Goal: Use online tool/utility: Utilize a website feature to perform a specific function

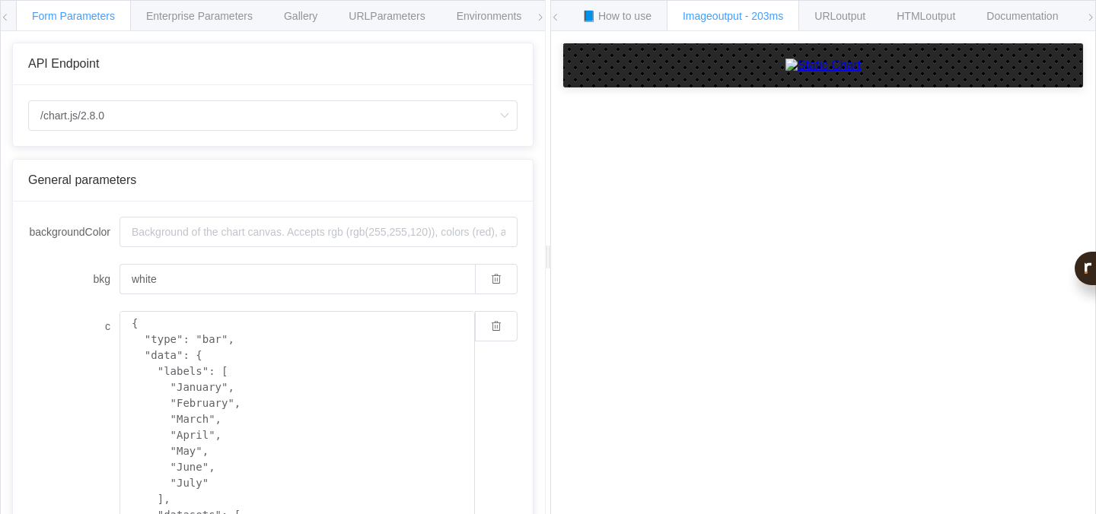
click at [405, 62] on div "API Endpoint" at bounding box center [272, 64] width 489 height 14
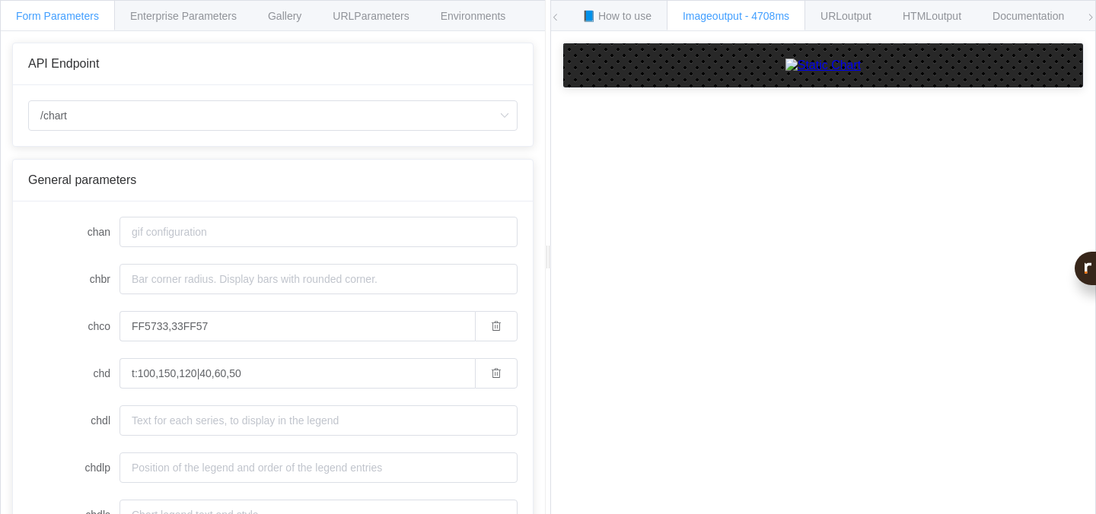
scroll to position [37, 0]
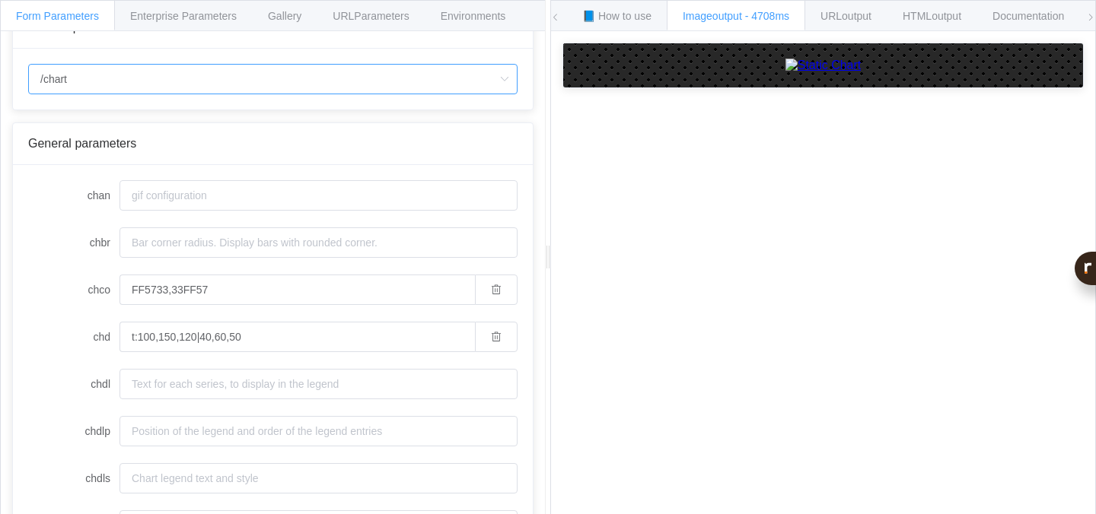
click at [232, 84] on input "/chart" at bounding box center [272, 79] width 489 height 30
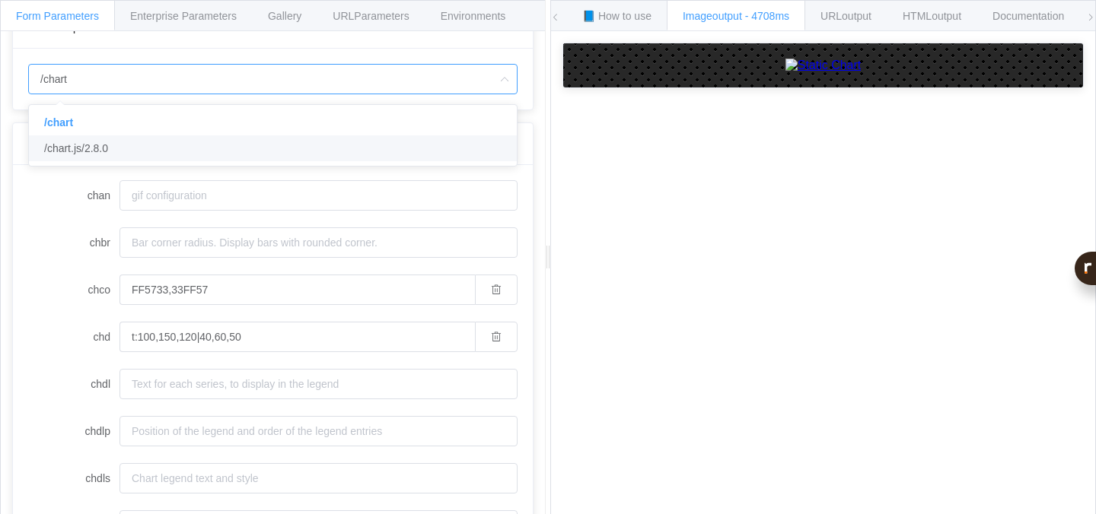
click at [145, 143] on li "/chart.js/2.8.0" at bounding box center [273, 148] width 488 height 26
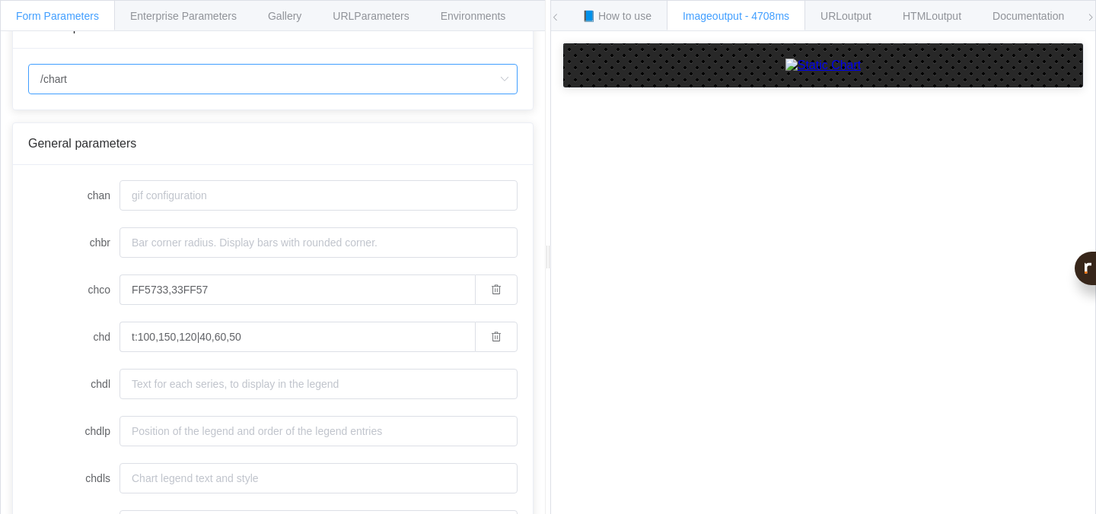
type input "/chart.js/2.8.0"
type input "white"
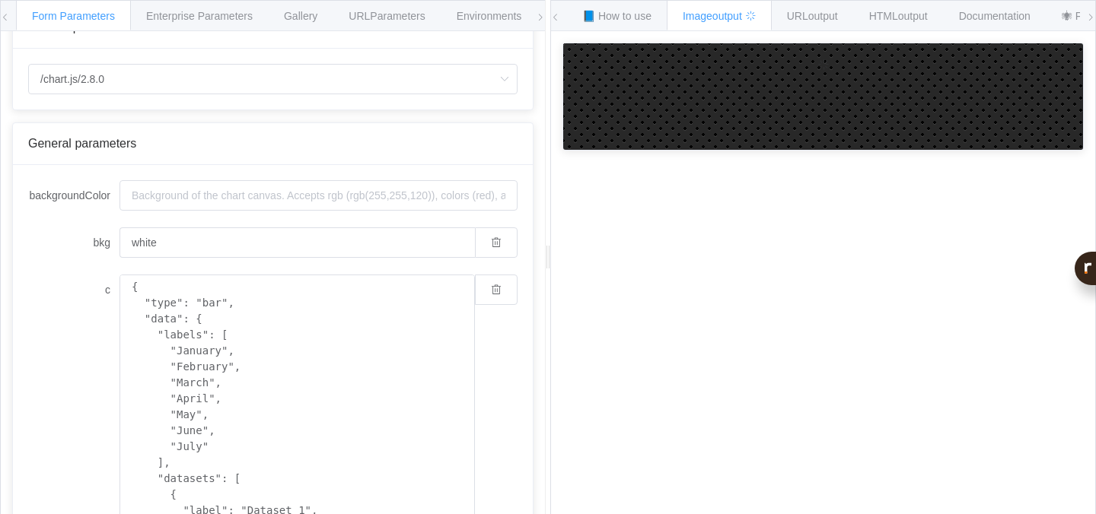
click at [704, 228] on div "How to maximize Image Charts in 3 steps Read the step-by-step guide to the Imag…" at bounding box center [823, 284] width 544 height 507
